Goal: Information Seeking & Learning: Learn about a topic

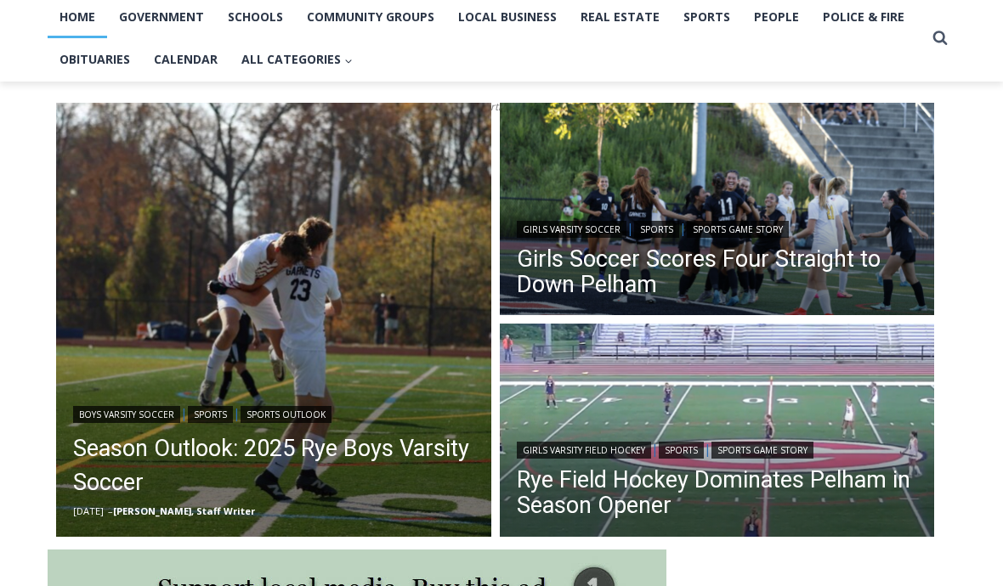
scroll to position [372, 0]
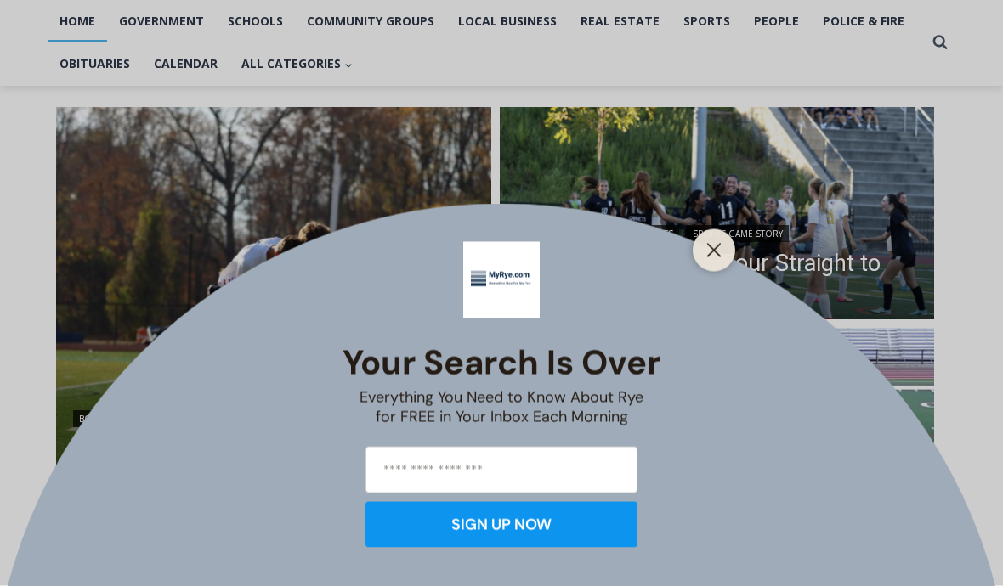
click at [717, 257] on line "Close" at bounding box center [714, 251] width 12 height 12
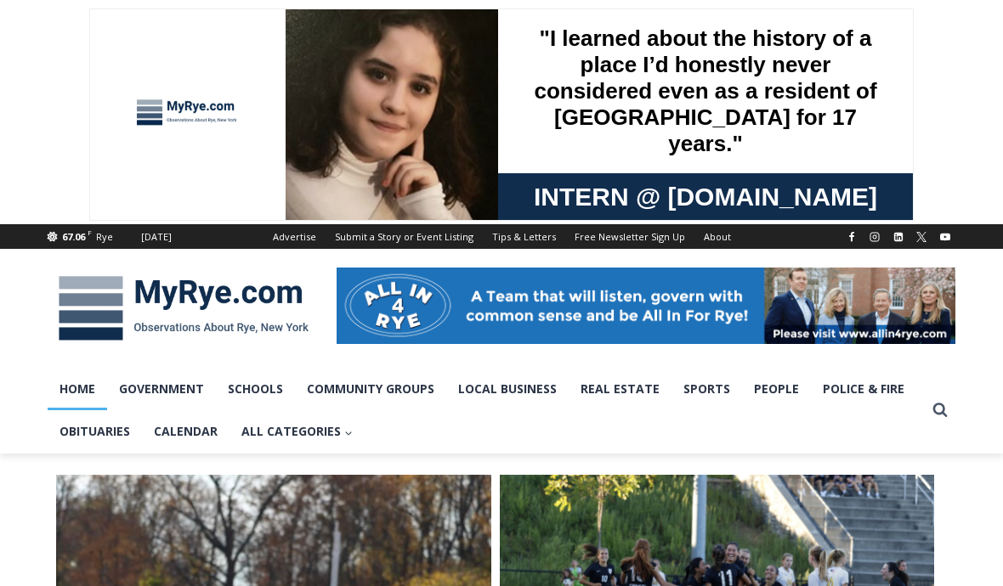
click at [104, 432] on link "Obituaries" at bounding box center [95, 431] width 94 height 42
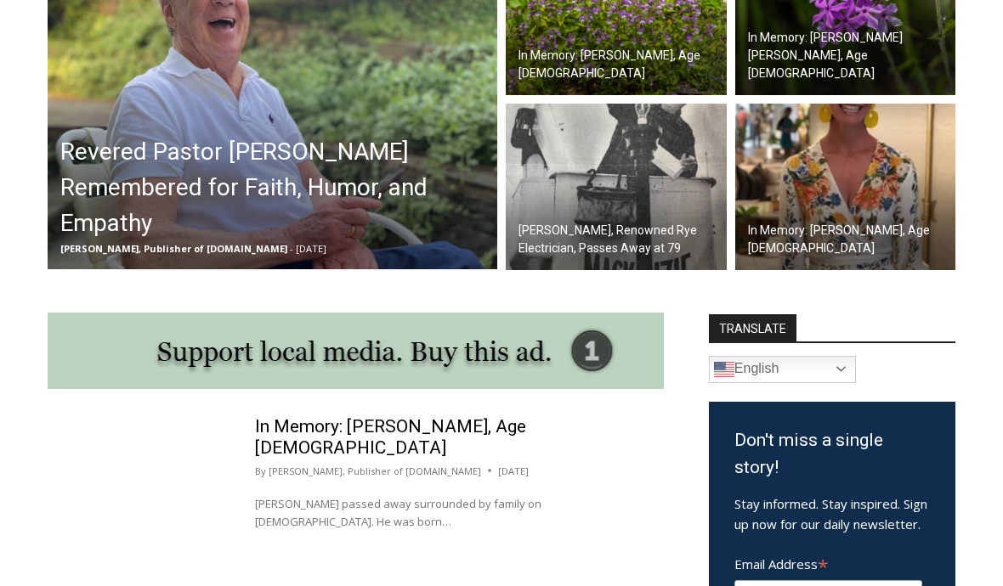
scroll to position [556, 0]
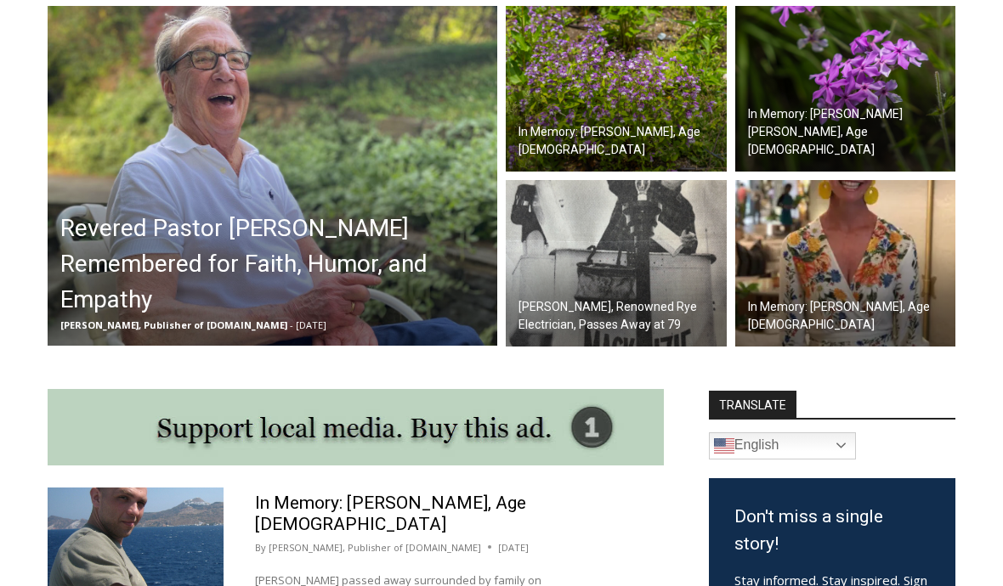
click at [353, 274] on h2 "Revered Pastor [PERSON_NAME] Remembered for Faith, Humor, and Empathy" at bounding box center [276, 265] width 433 height 107
